Goal: Transaction & Acquisition: Subscribe to service/newsletter

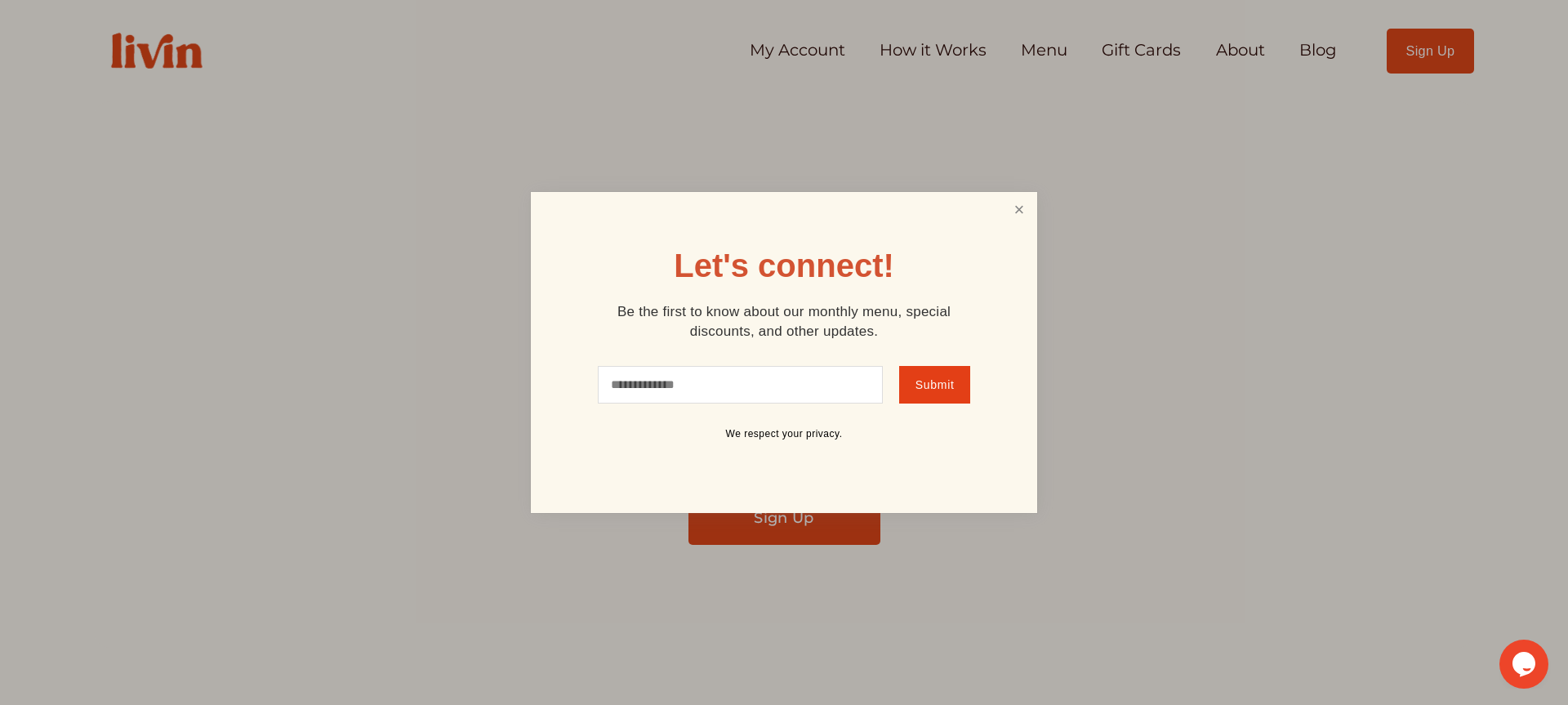
click at [1020, 205] on link "Close" at bounding box center [1019, 209] width 31 height 30
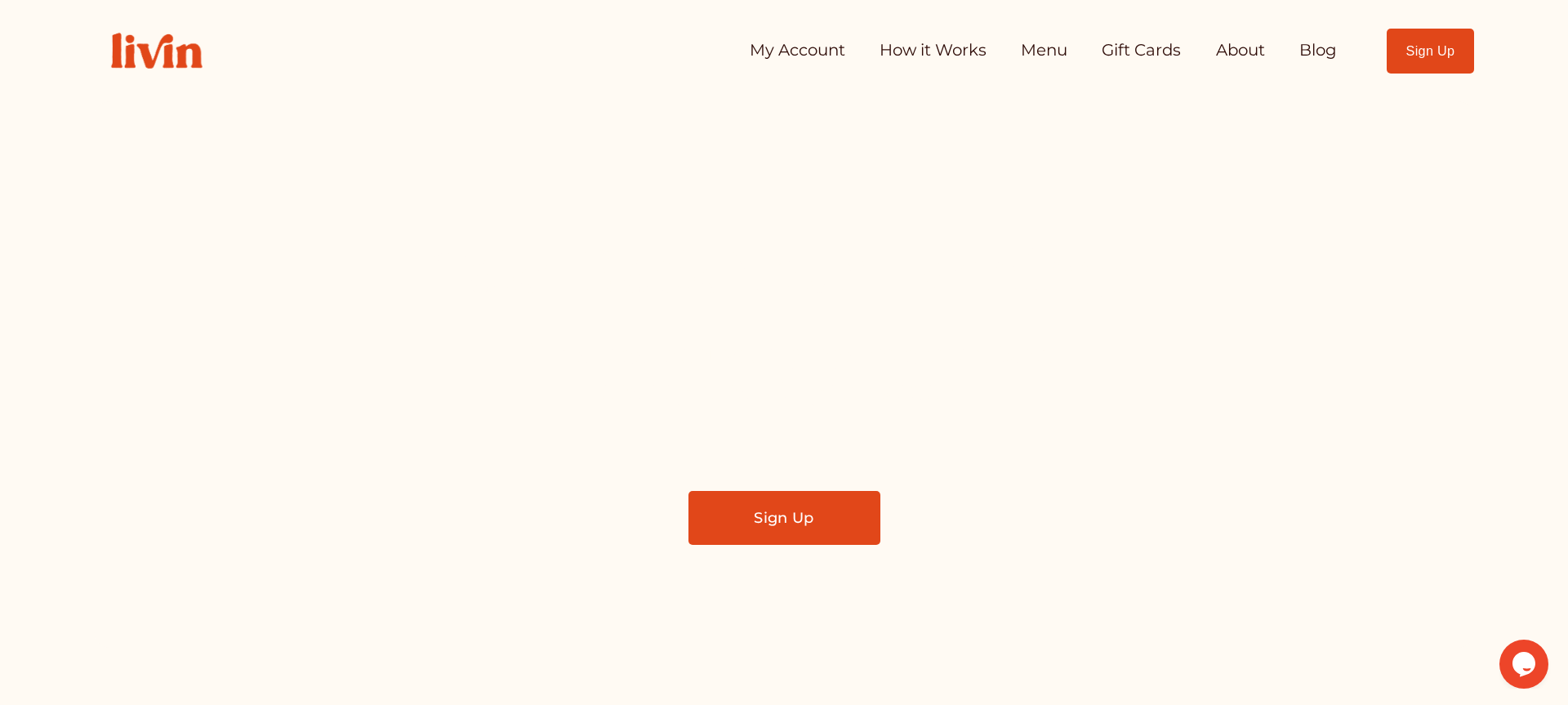
click at [905, 52] on link "How it Works" at bounding box center [934, 50] width 107 height 33
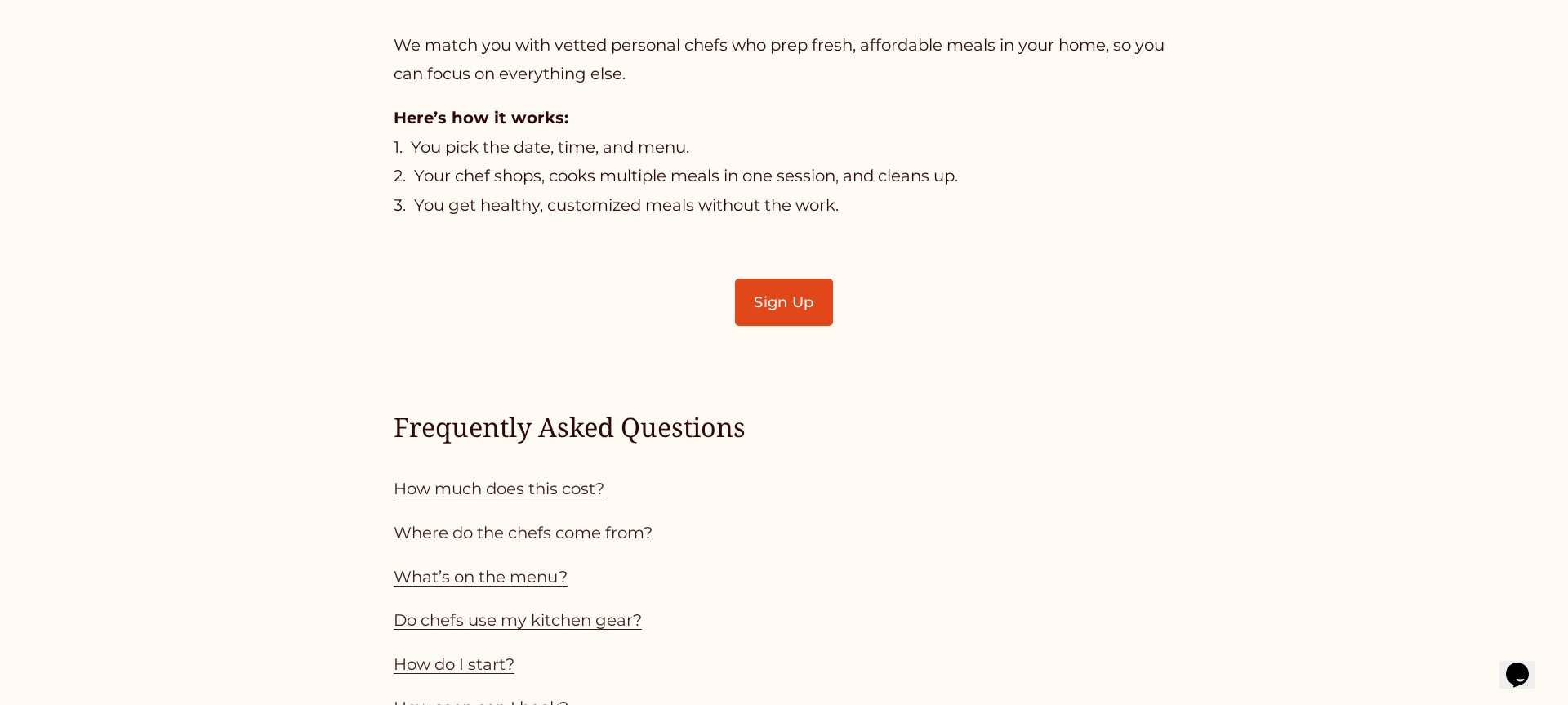
scroll to position [1304, 0]
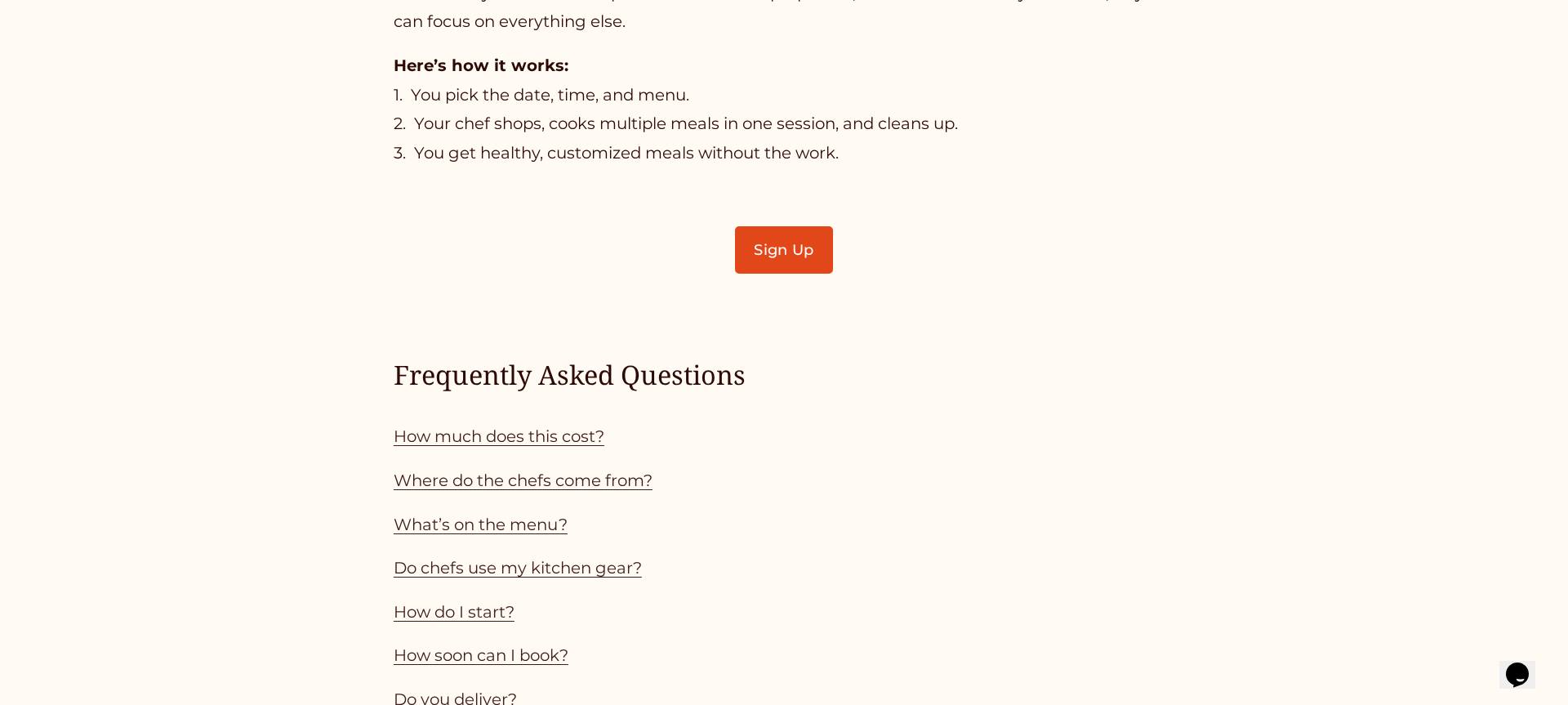
click at [572, 437] on link "How much does this cost?" at bounding box center [498, 437] width 210 height 19
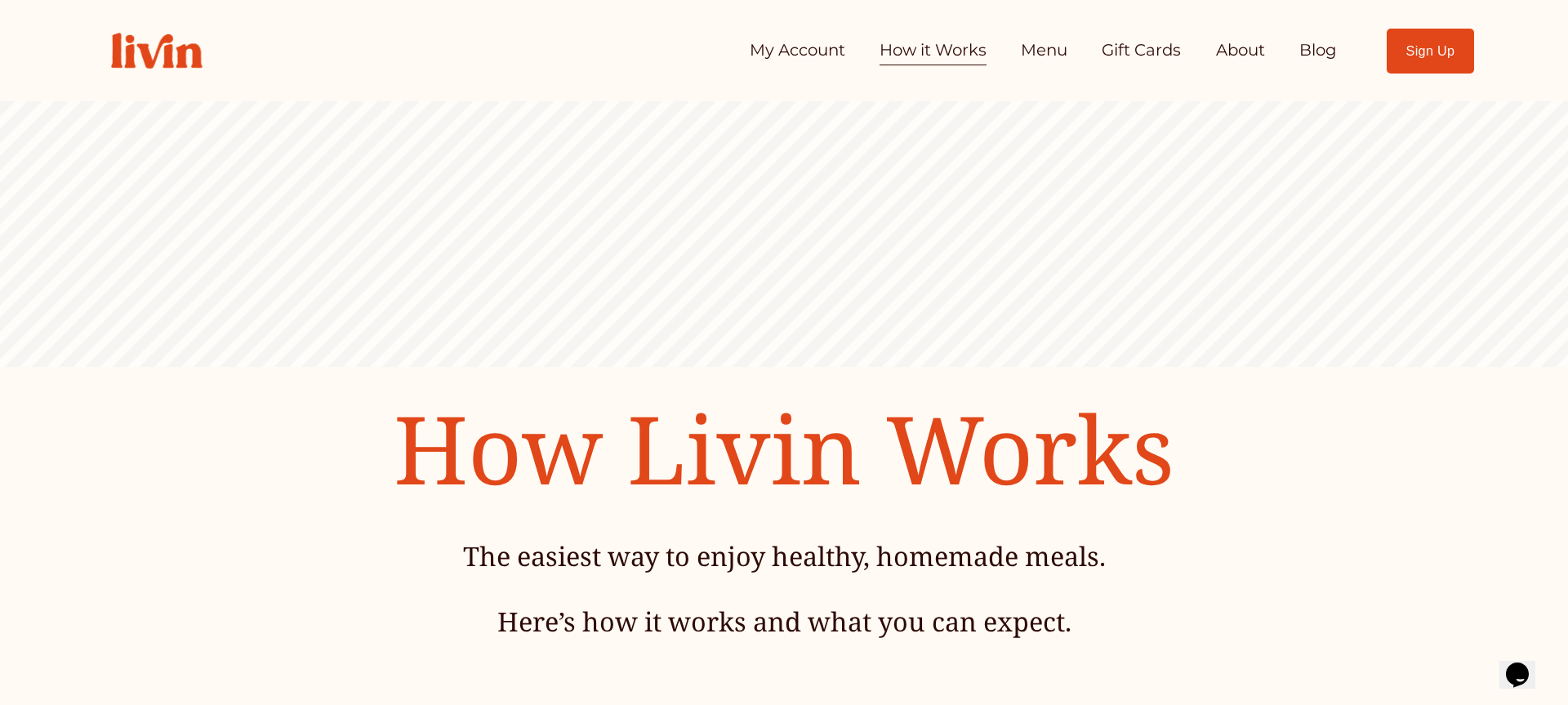
click at [1049, 48] on link "Menu" at bounding box center [1044, 50] width 47 height 33
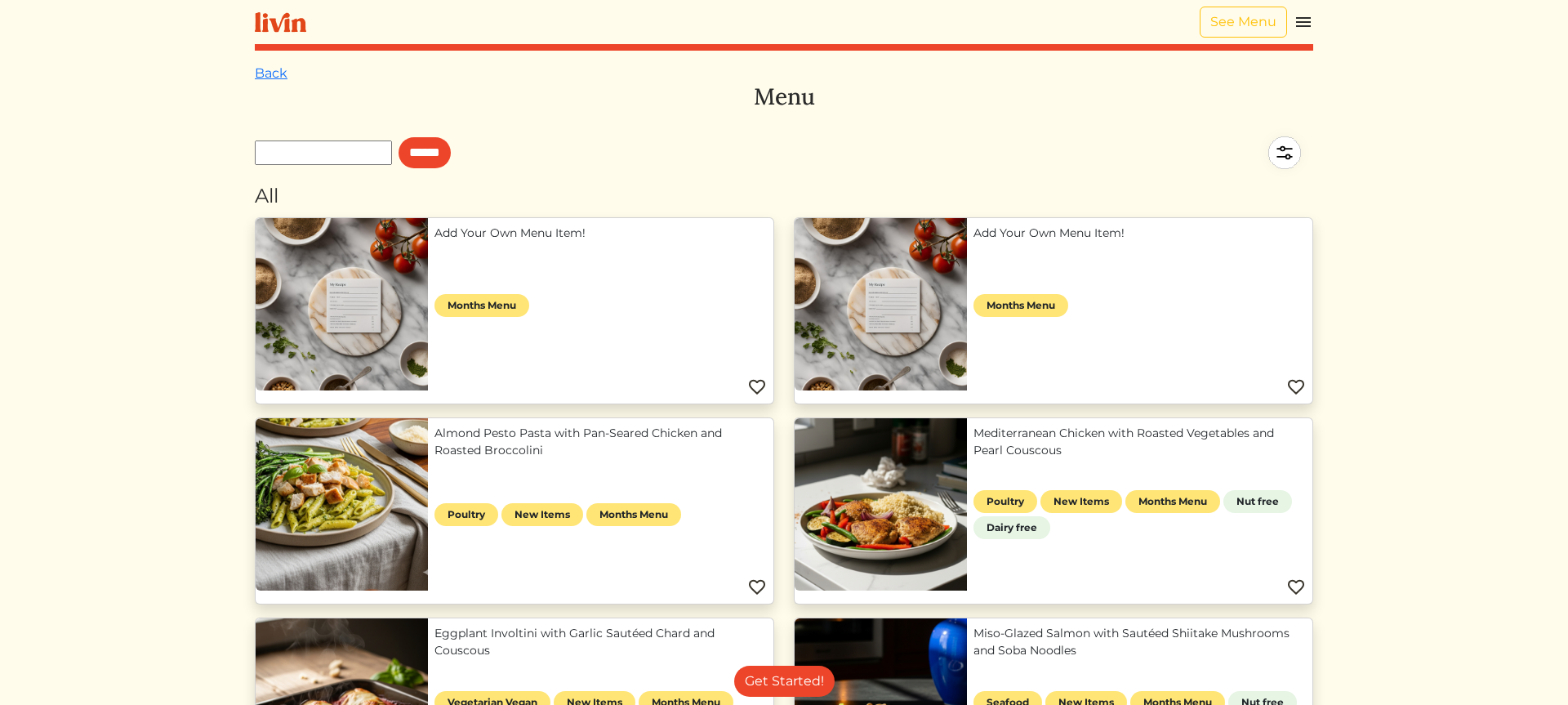
click at [270, 23] on img at bounding box center [281, 22] width 51 height 20
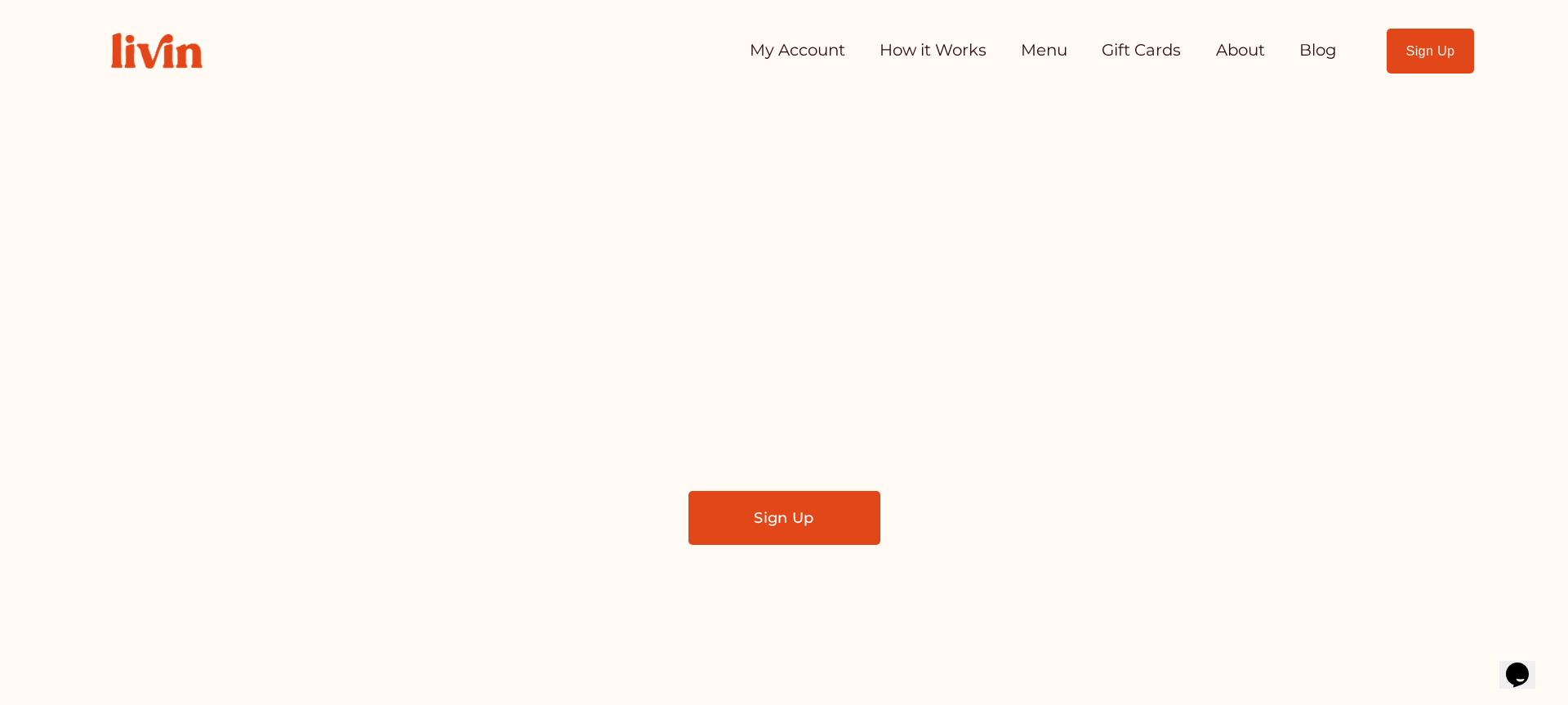
click at [1417, 61] on link "Sign Up" at bounding box center [1430, 50] width 87 height 45
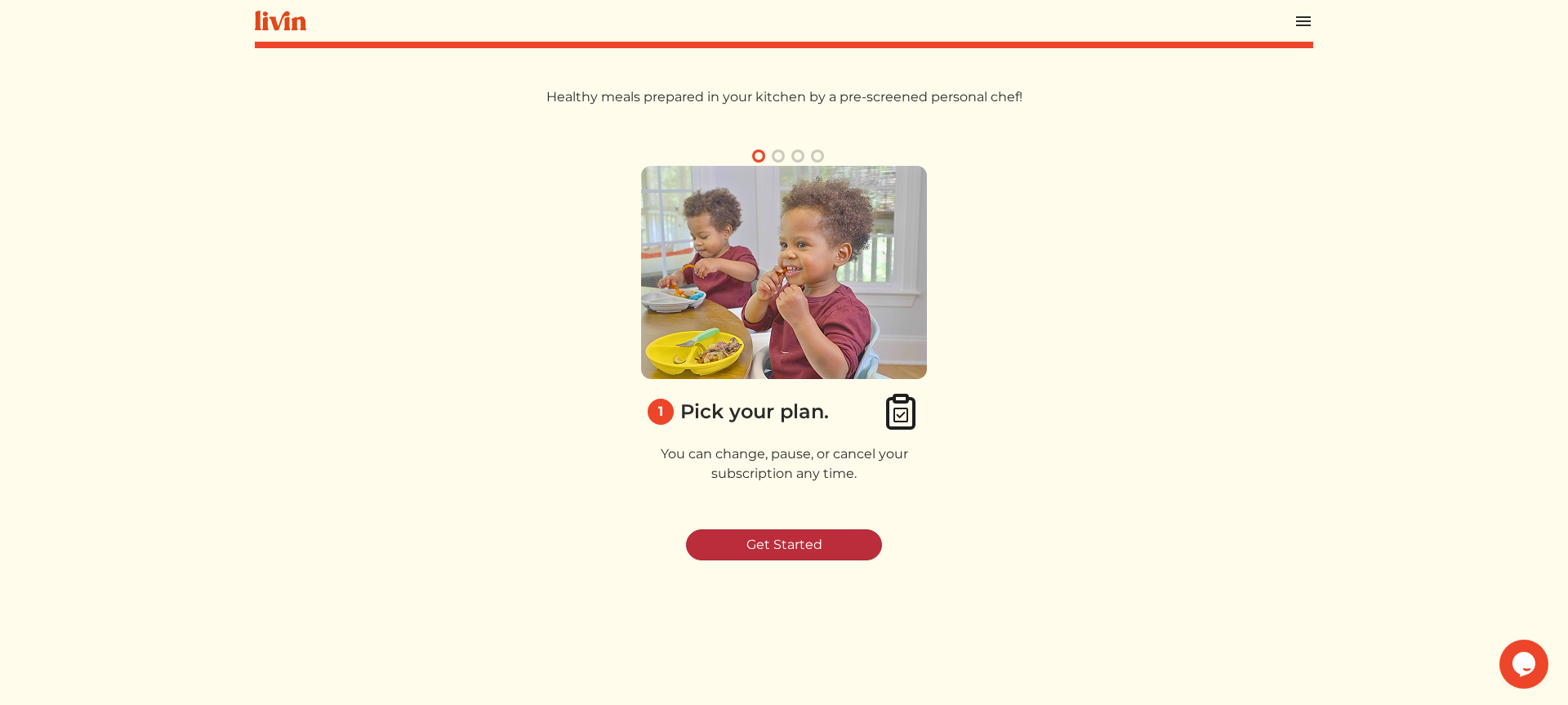
click at [774, 541] on link "Get Started" at bounding box center [784, 544] width 196 height 31
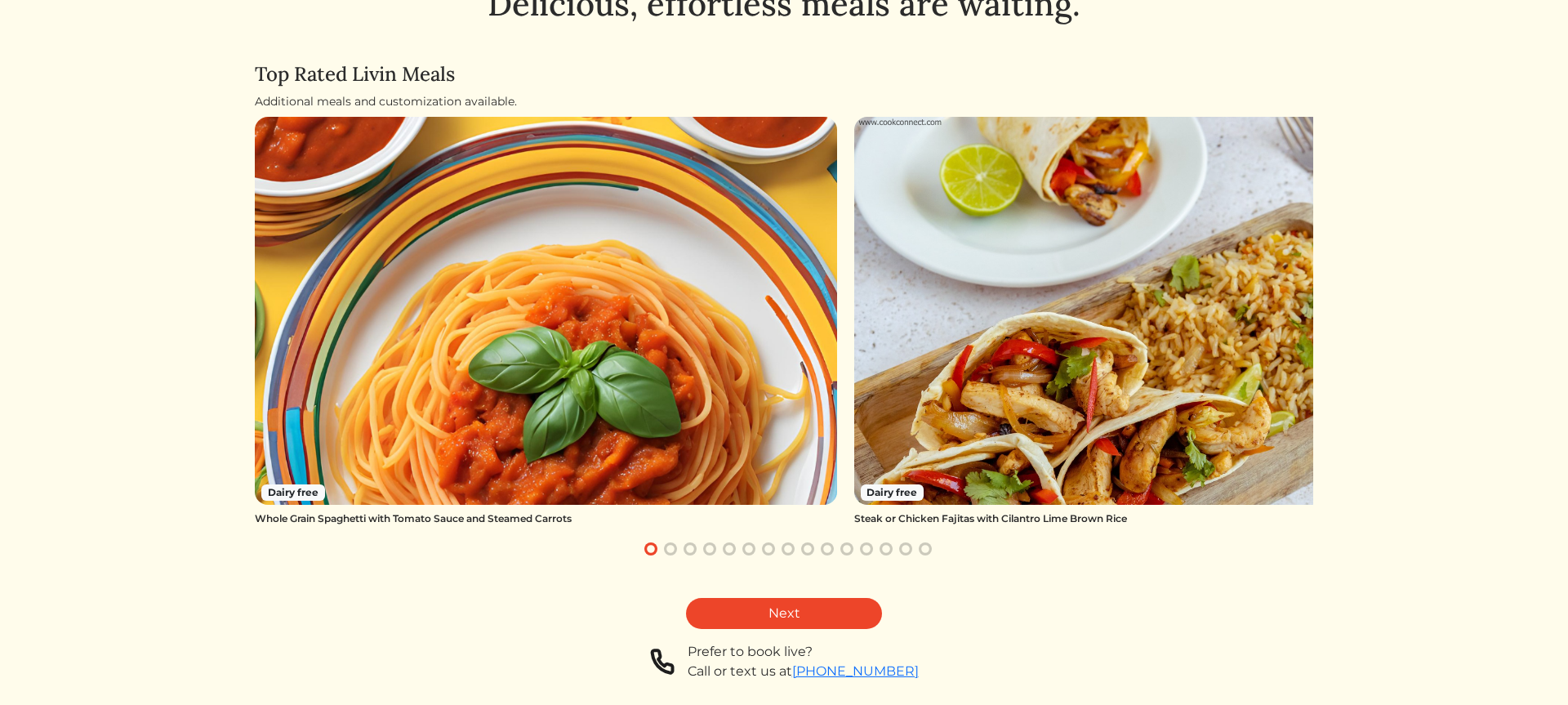
scroll to position [134, 0]
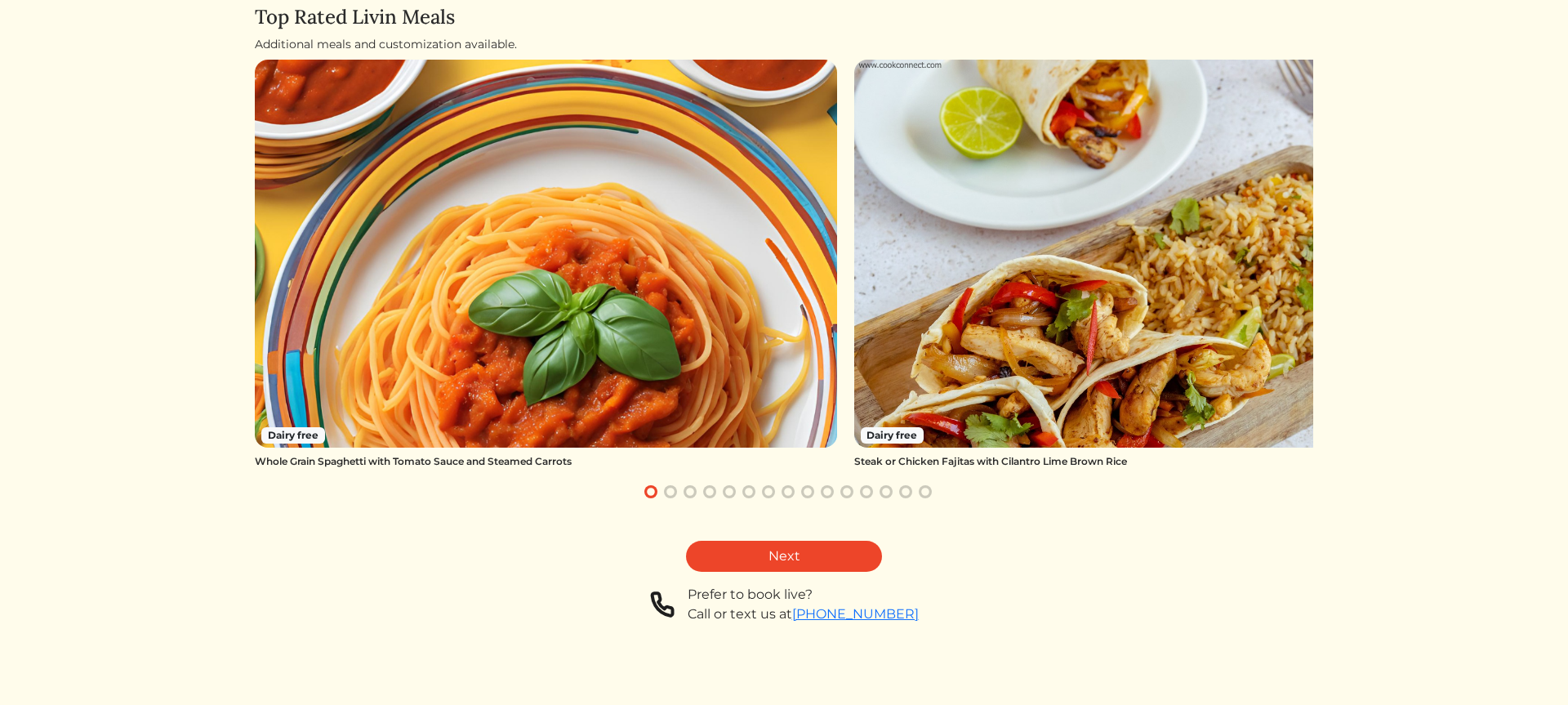
click at [674, 492] on button "button" at bounding box center [670, 492] width 19 height 19
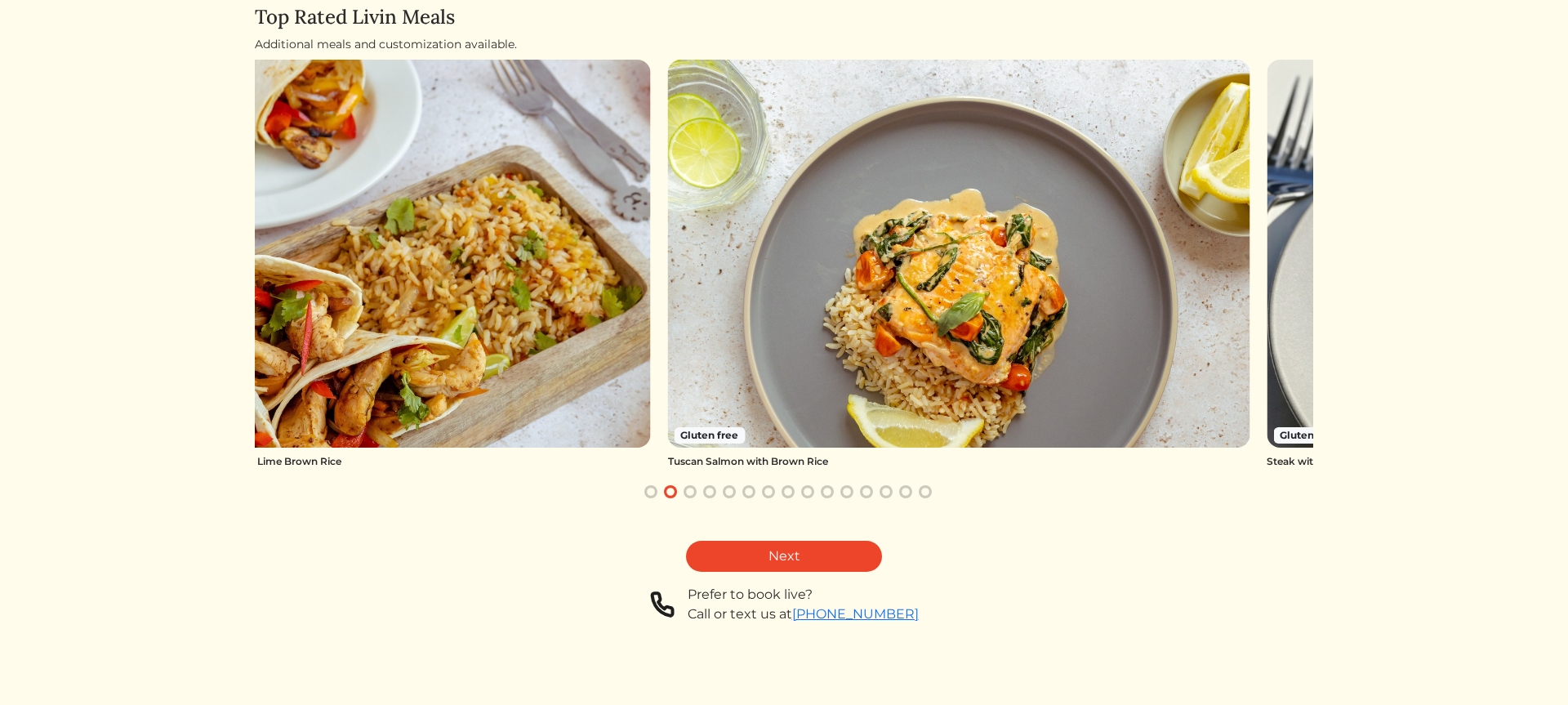
drag, startPoint x: 889, startPoint y: 415, endPoint x: 469, endPoint y: 415, distance: 420.0
click at [469, 415] on img at bounding box center [360, 253] width 583 height 388
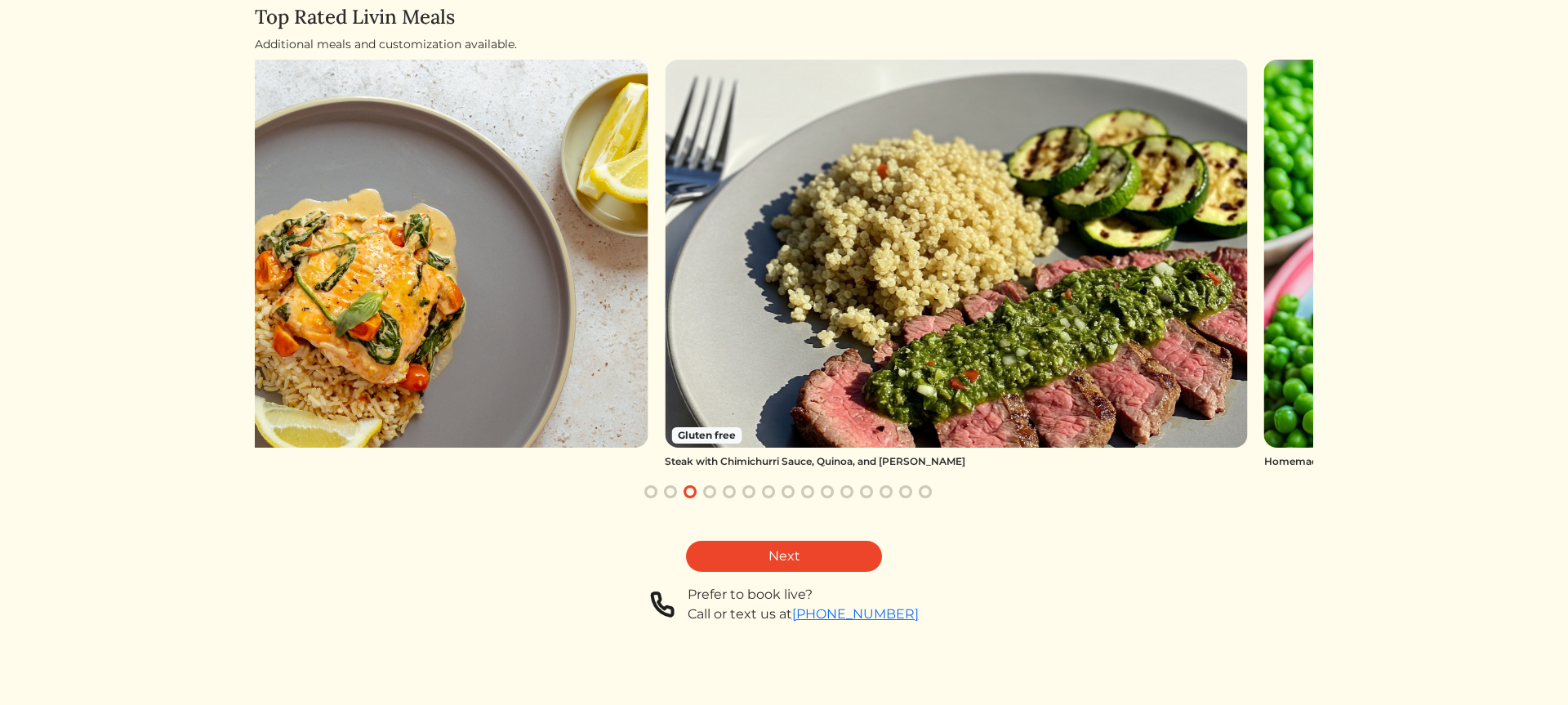
drag, startPoint x: 1049, startPoint y: 359, endPoint x: 447, endPoint y: 353, distance: 602.0
click at [447, 353] on img at bounding box center [357, 253] width 583 height 388
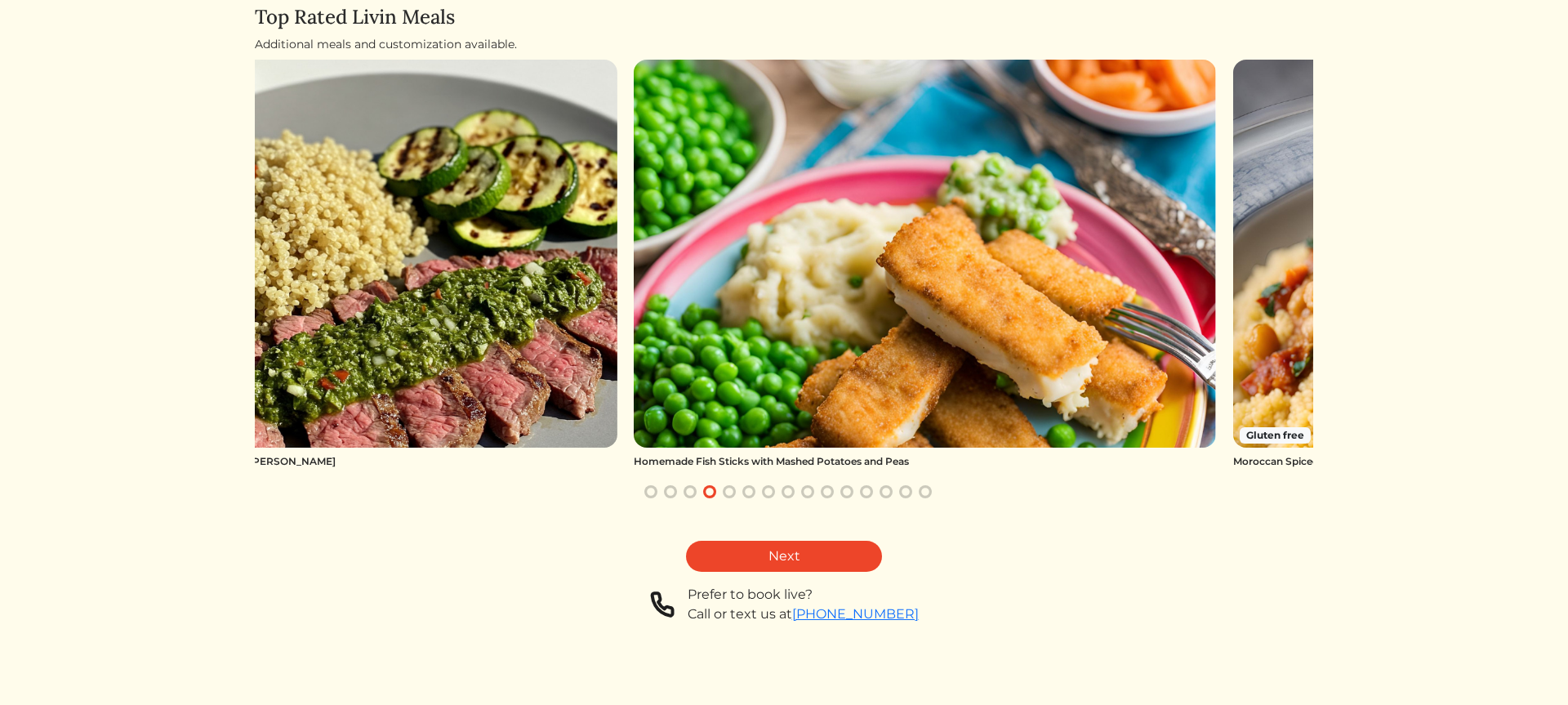
drag, startPoint x: 1098, startPoint y: 335, endPoint x: 468, endPoint y: 290, distance: 631.6
click at [468, 290] on img at bounding box center [326, 253] width 583 height 388
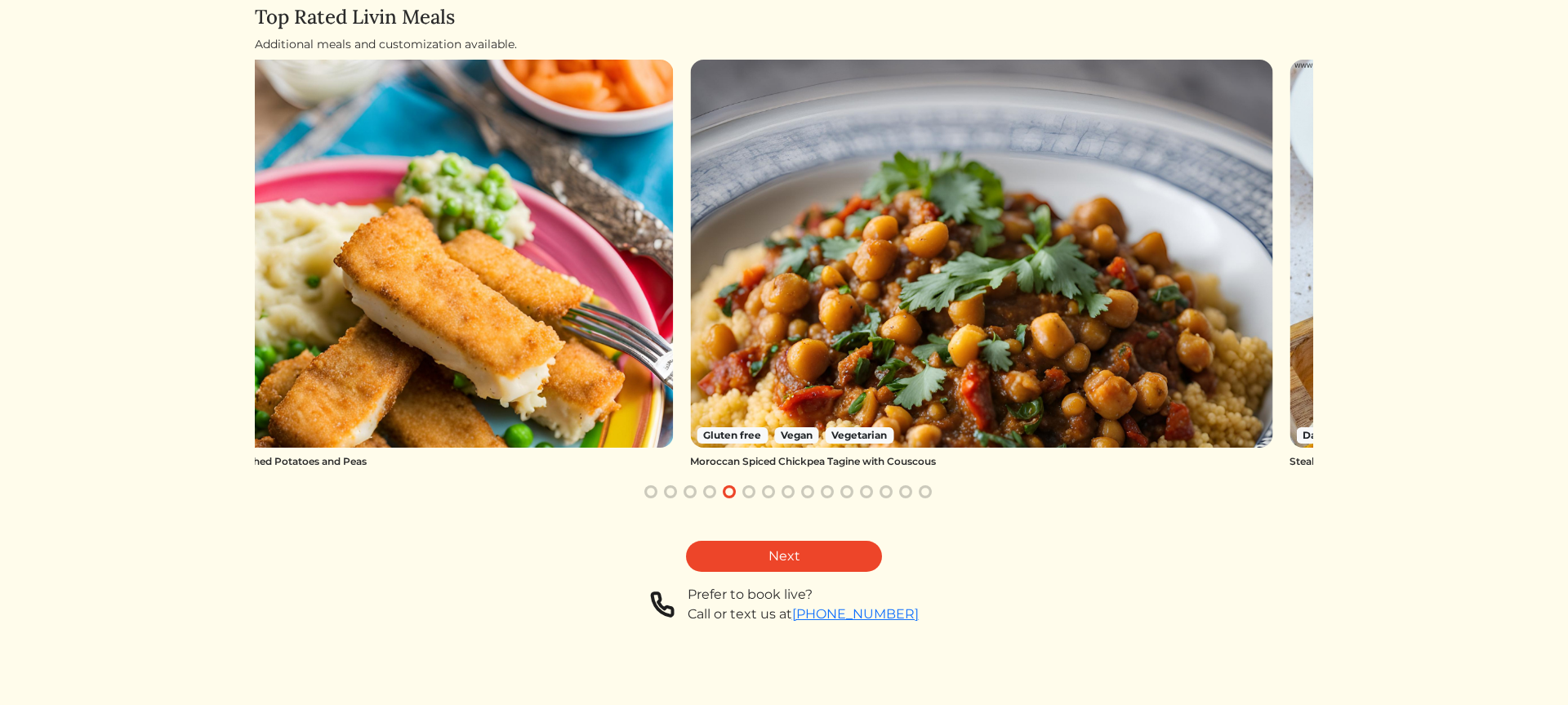
drag, startPoint x: 1000, startPoint y: 305, endPoint x: 458, endPoint y: 302, distance: 542.0
click at [458, 302] on img at bounding box center [383, 253] width 583 height 388
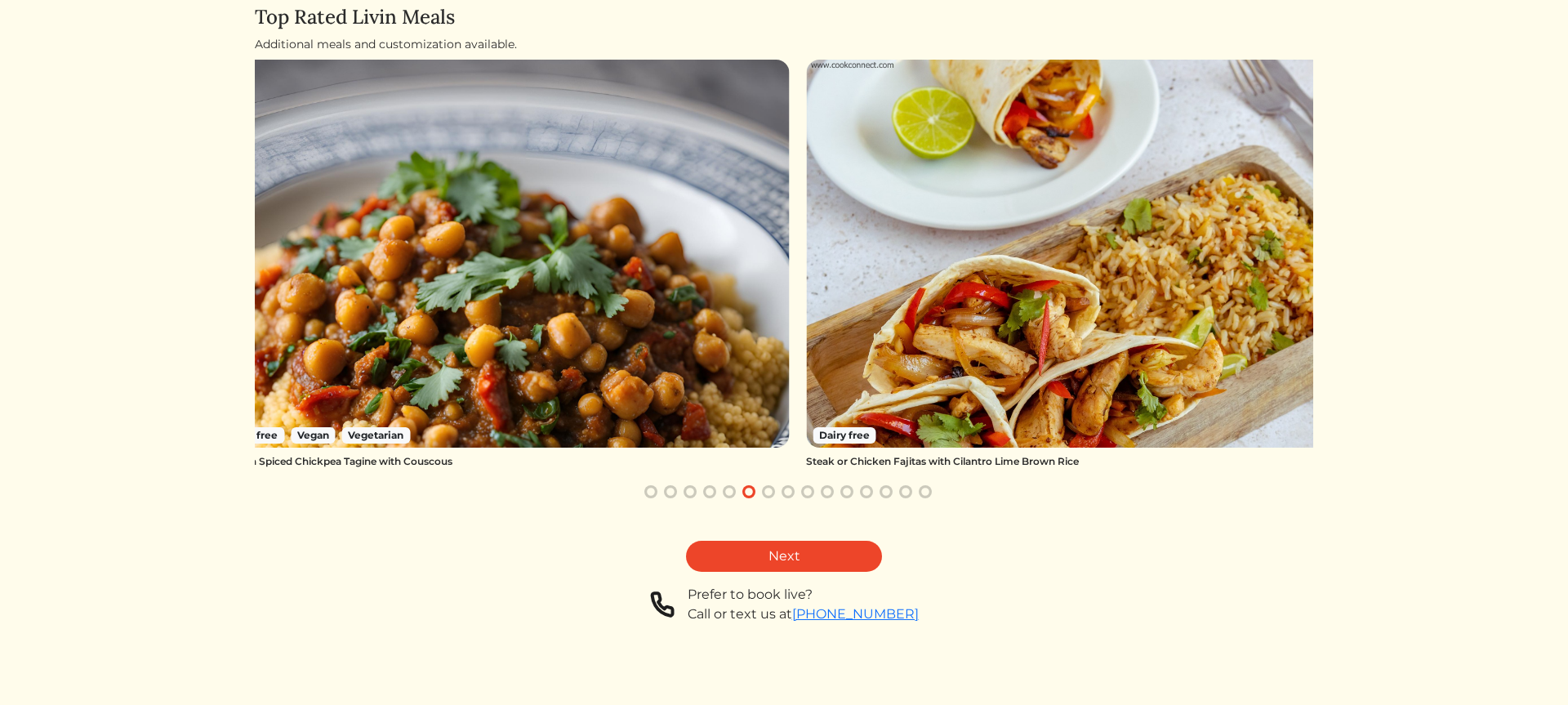
drag, startPoint x: 1030, startPoint y: 325, endPoint x: 547, endPoint y: 327, distance: 483.0
click at [547, 327] on img at bounding box center [498, 253] width 583 height 388
click at [861, 562] on link "Next" at bounding box center [784, 555] width 196 height 31
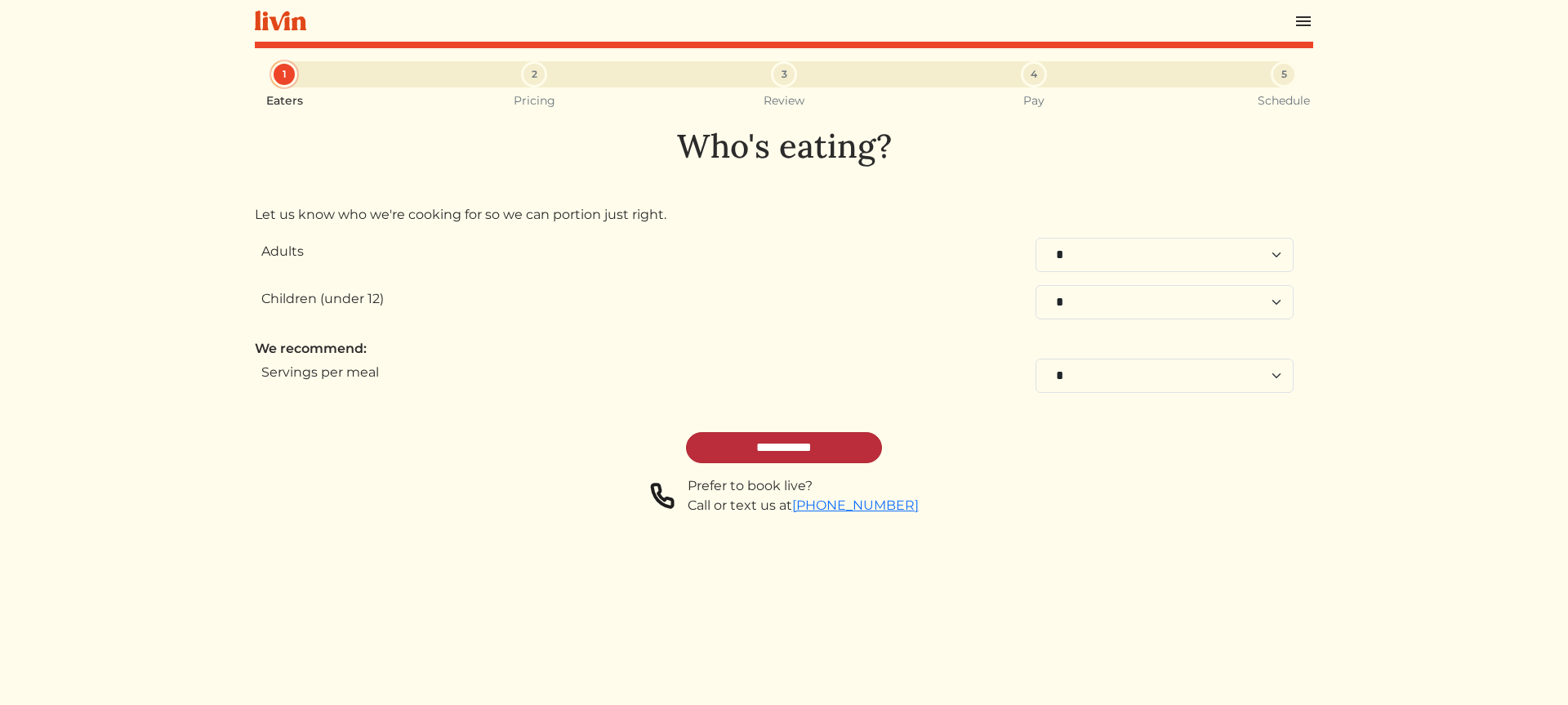
click at [843, 453] on input "**********" at bounding box center [784, 447] width 196 height 31
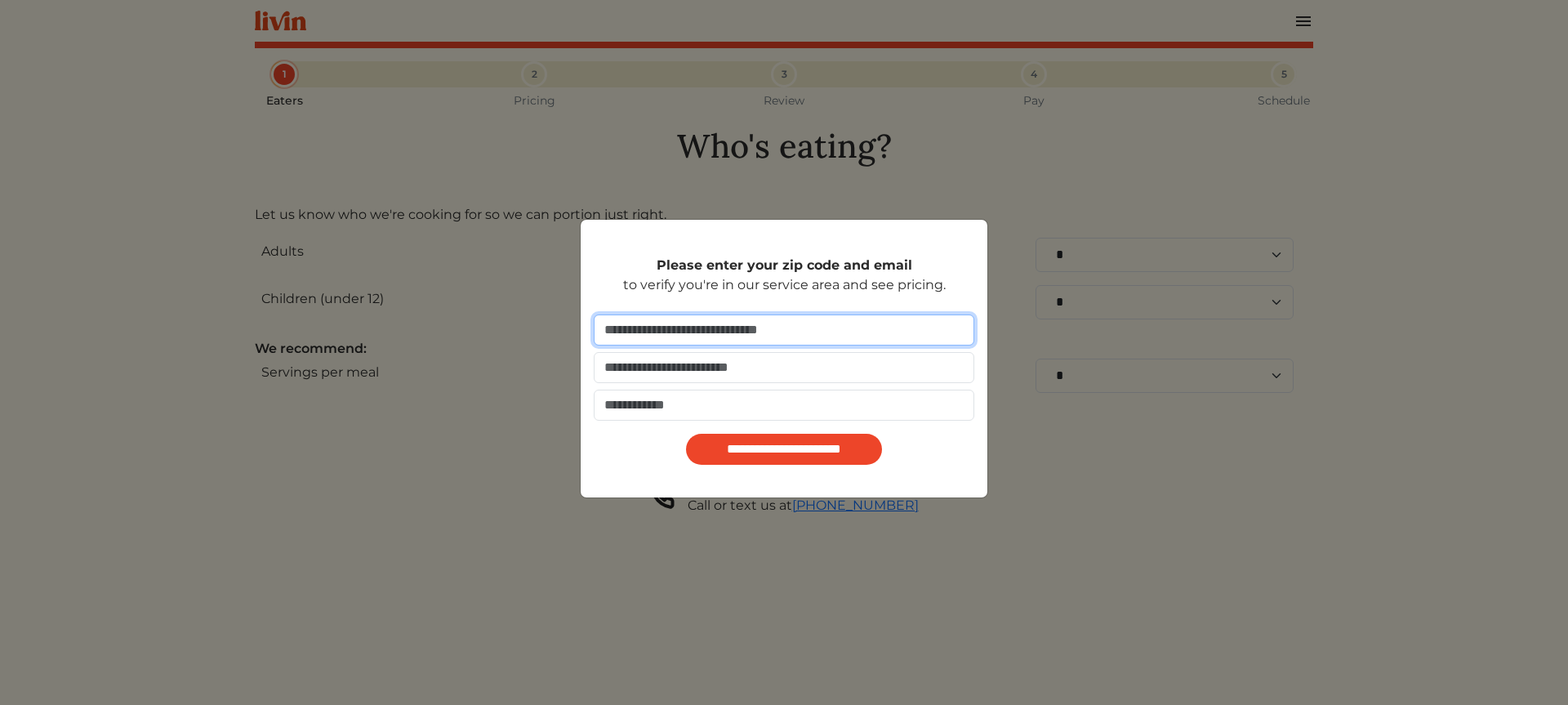
click at [920, 328] on input "number" at bounding box center [784, 329] width 381 height 31
type input "*****"
click at [889, 377] on input "email" at bounding box center [784, 367] width 381 height 31
type input "**********"
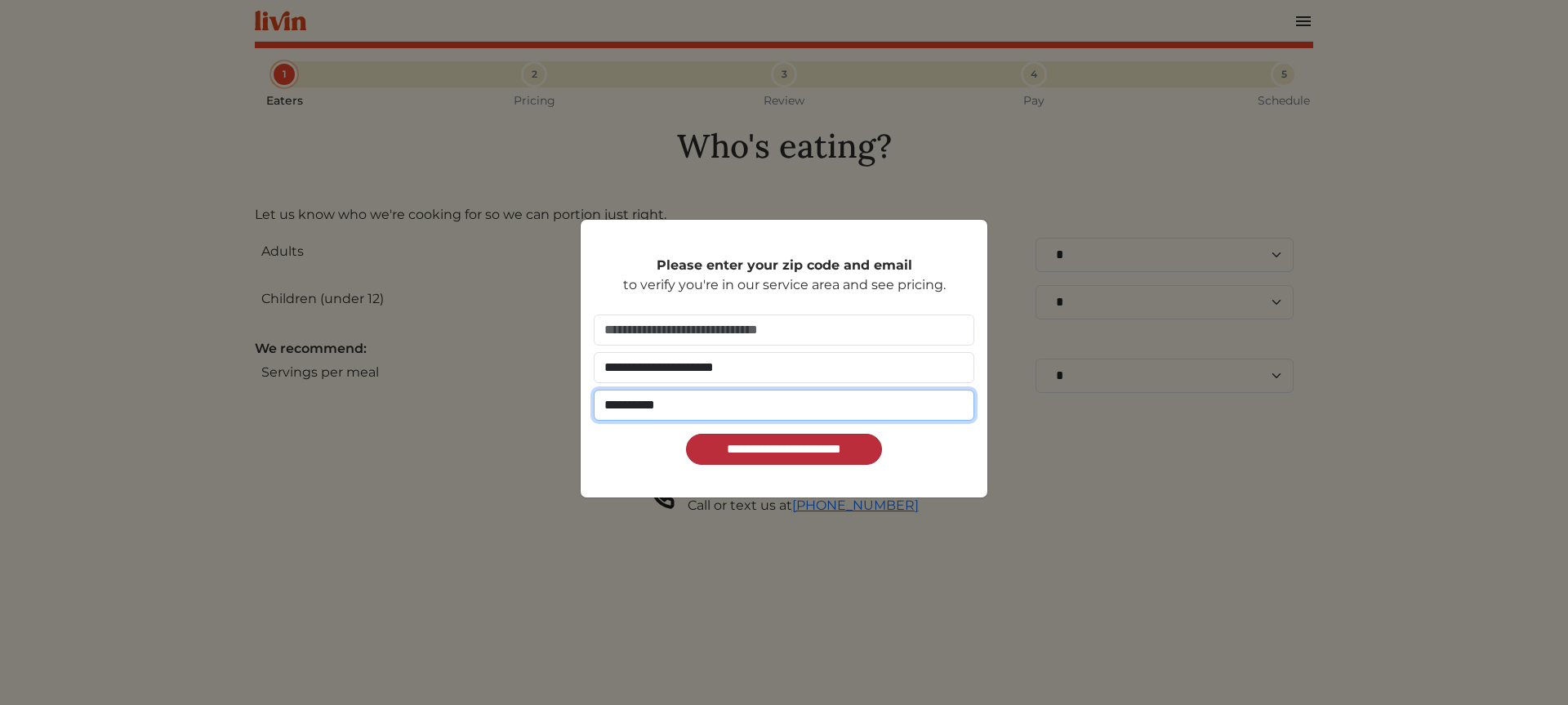
type input "**********"
click at [729, 437] on input "**********" at bounding box center [784, 449] width 196 height 31
